Goal: Transaction & Acquisition: Purchase product/service

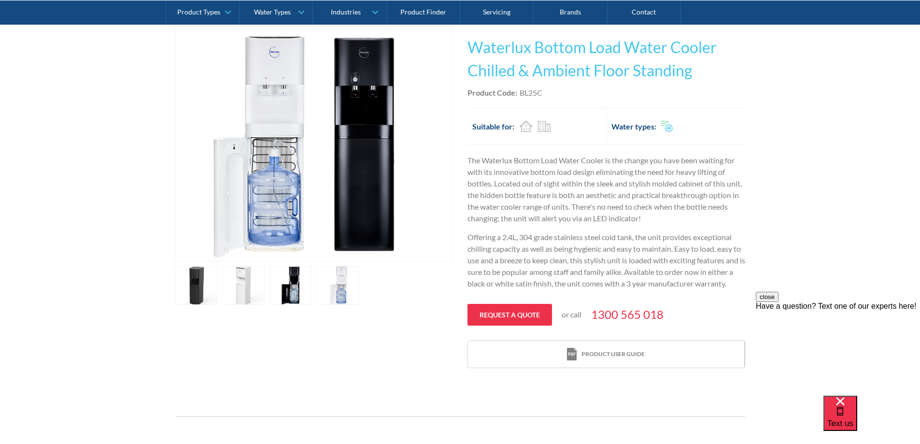
click at [218, 285] on link "open lightbox" at bounding box center [196, 285] width 43 height 39
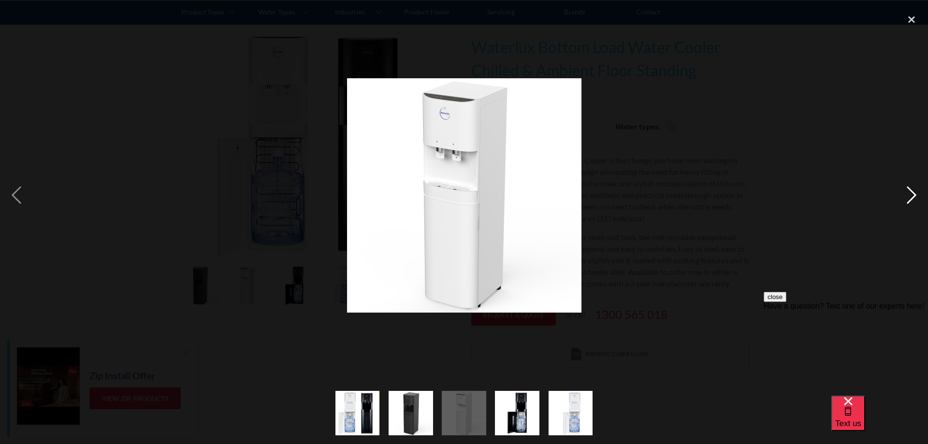
click at [909, 196] on div "next image" at bounding box center [911, 195] width 33 height 373
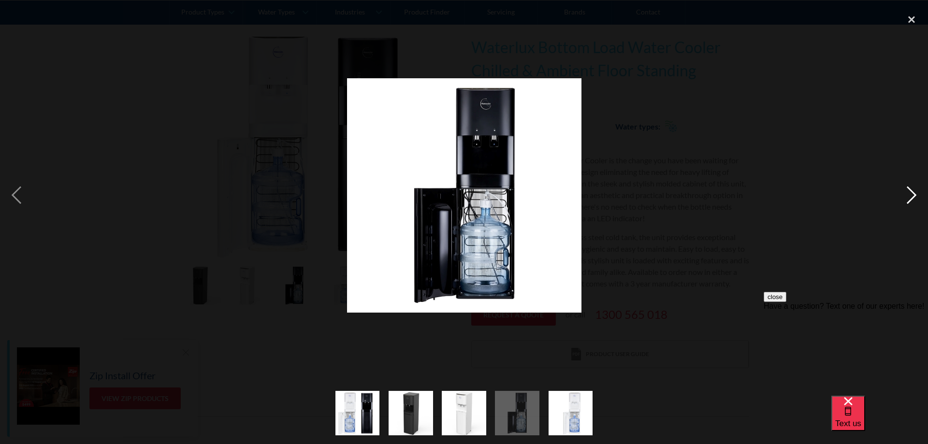
click at [909, 198] on div "next image" at bounding box center [911, 195] width 33 height 373
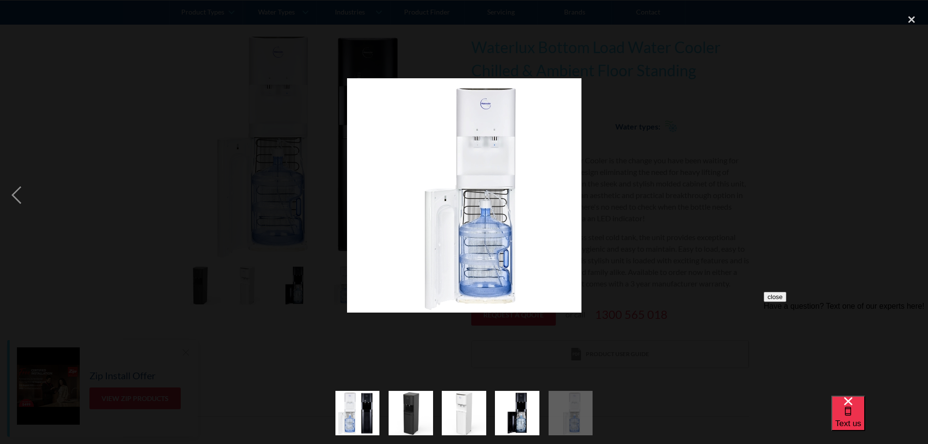
click at [909, 198] on div "next image" at bounding box center [911, 195] width 33 height 373
click at [10, 190] on div "previous image" at bounding box center [16, 195] width 33 height 373
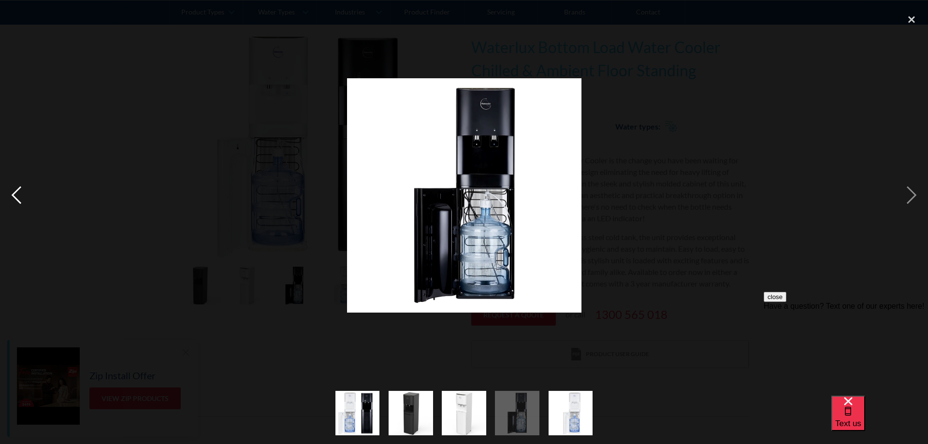
click at [11, 191] on div "previous image" at bounding box center [16, 195] width 33 height 373
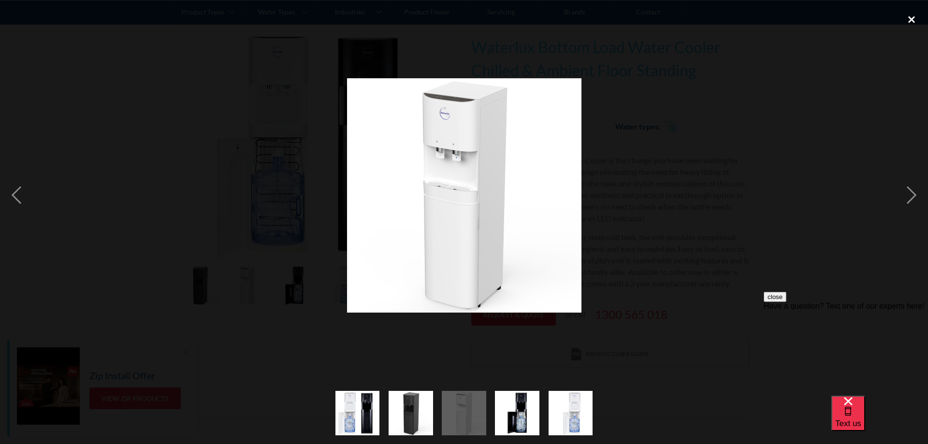
click at [918, 14] on div "close lightbox" at bounding box center [911, 19] width 33 height 21
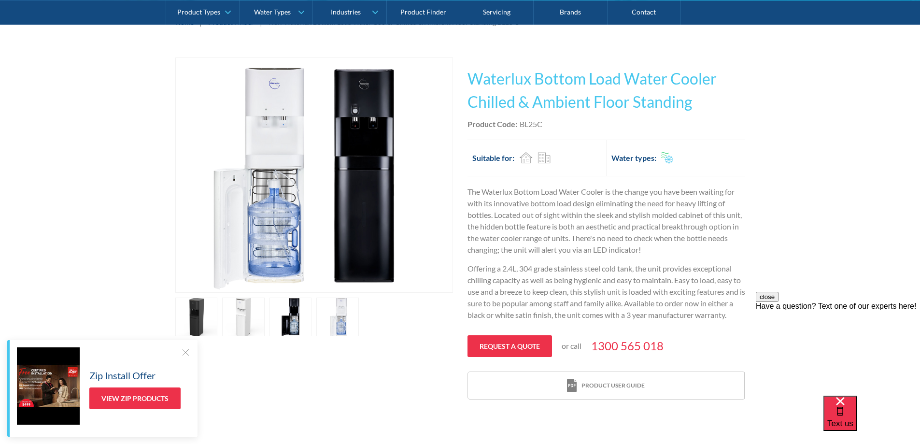
scroll to position [145, 0]
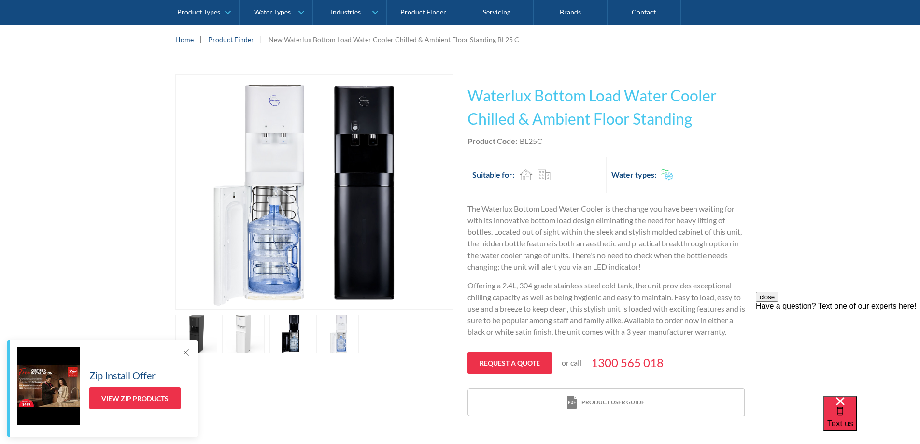
click at [218, 334] on link "open lightbox" at bounding box center [196, 334] width 43 height 39
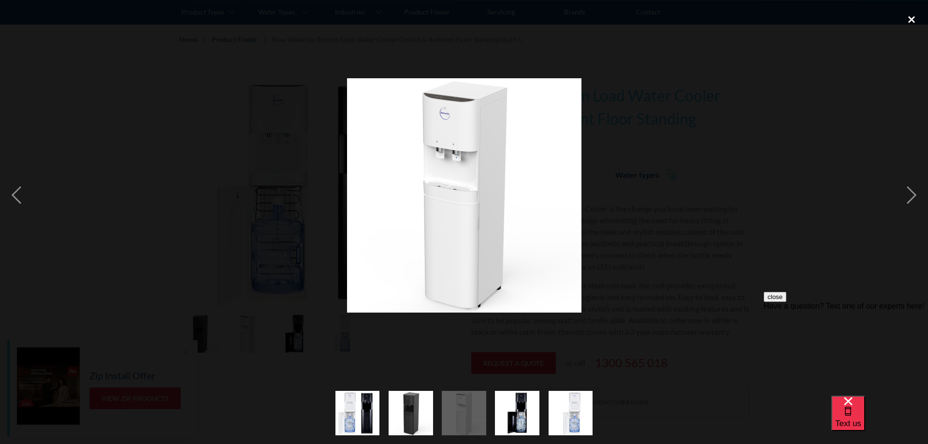
click at [913, 19] on div "close lightbox" at bounding box center [911, 19] width 33 height 21
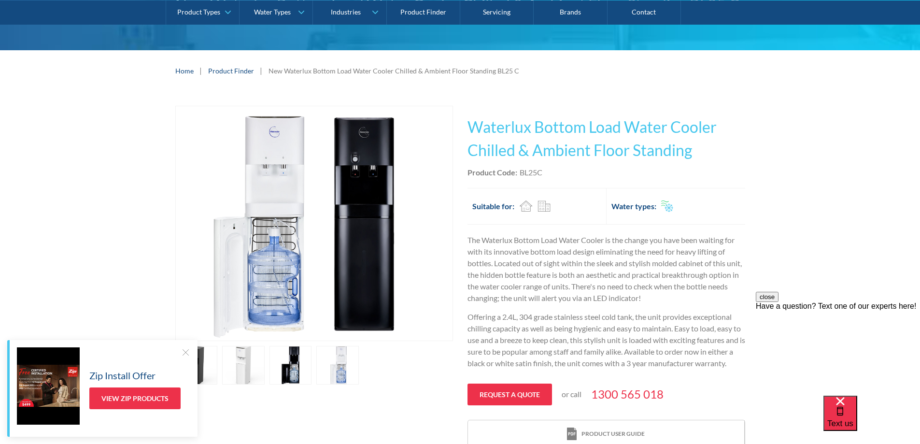
scroll to position [97, 0]
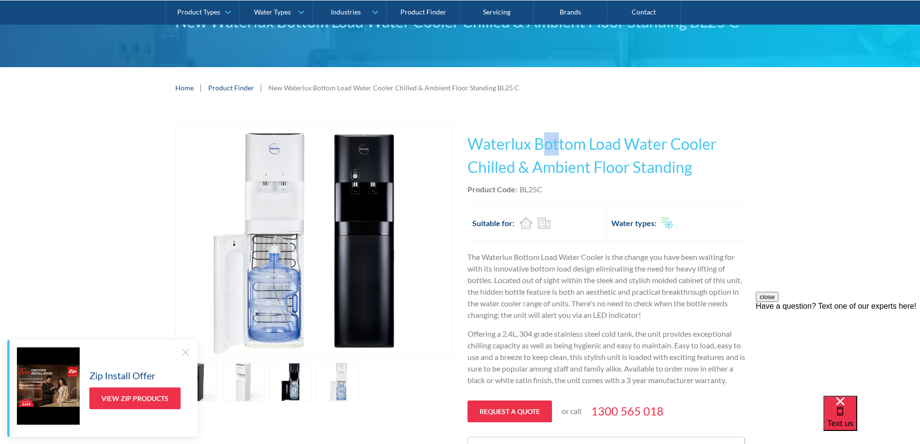
drag, startPoint x: 542, startPoint y: 141, endPoint x: 558, endPoint y: 146, distance: 16.2
click at [559, 146] on h1 "Waterlux Bottom Load Water Cooler Chilled & Ambient Floor Standing" at bounding box center [607, 155] width 278 height 46
click at [545, 141] on h1 "Waterlux Bottom Load Water Cooler Chilled & Ambient Floor Standing" at bounding box center [607, 155] width 278 height 46
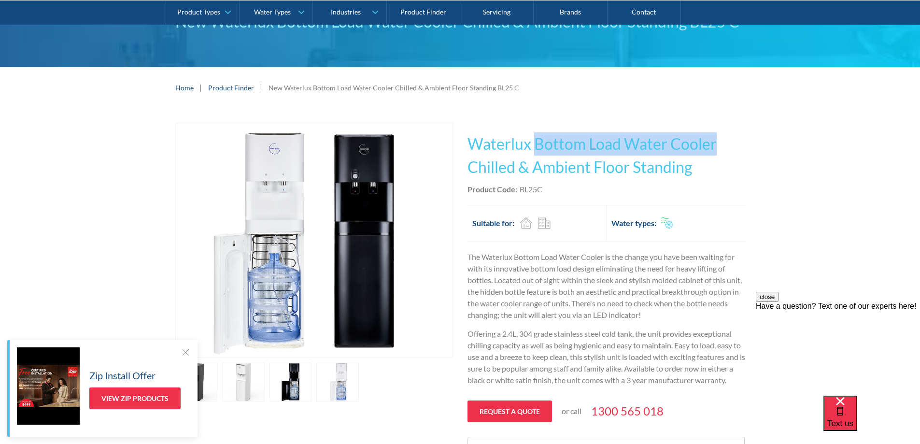
drag, startPoint x: 535, startPoint y: 143, endPoint x: 716, endPoint y: 142, distance: 180.2
click at [717, 143] on h1 "Waterlux Bottom Load Water Cooler Chilled & Ambient Floor Standing" at bounding box center [607, 155] width 278 height 46
copy h1 "Bottom Load Water Cooler"
